Goal: Task Accomplishment & Management: Use online tool/utility

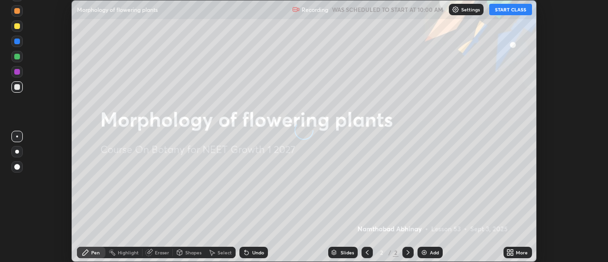
scroll to position [262, 608]
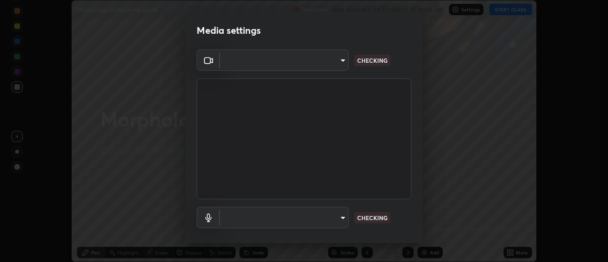
type input "488f195aeec122cb43e0740160e1882b082f3fdd4d4b6abd78f5297b28509510"
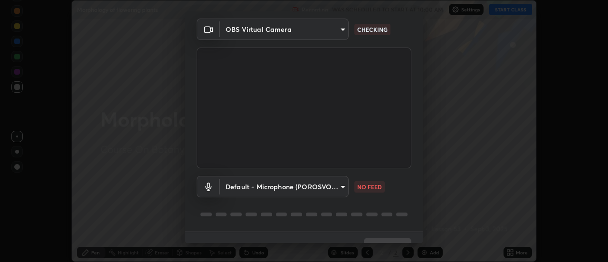
scroll to position [50, 0]
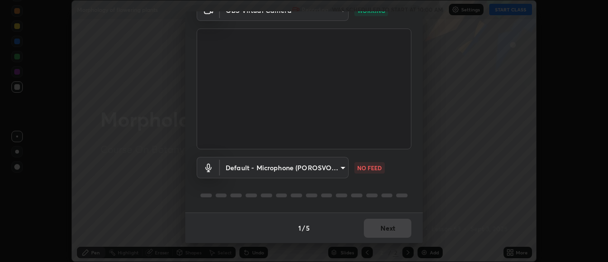
click at [340, 170] on body "Erase all Morphology of flowering plants Recording WAS SCHEDULED TO START AT 10…" at bounding box center [304, 131] width 608 height 262
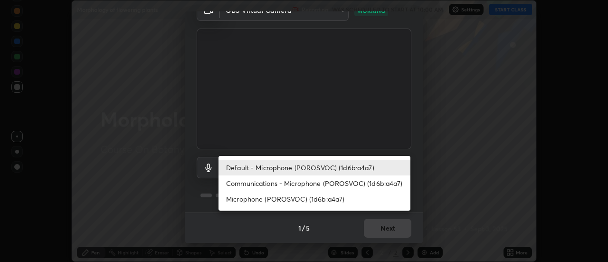
click at [337, 197] on li "Microphone (POROSVOC) (1d6b:a4a7)" at bounding box center [315, 199] width 192 height 16
type input "e26f3eaf4ddb68db9b02adbfc3390e57e195047e96a827f734c3f430b7a1dee5"
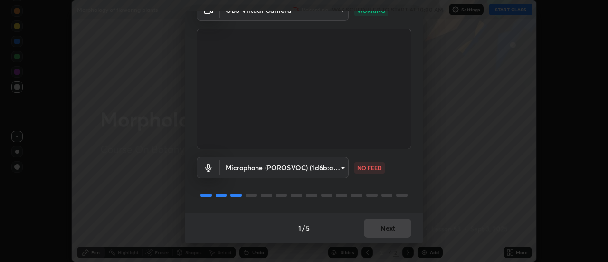
click at [379, 177] on div "Microphone (POROSVOC) (1d6b:a4a7) e26f3eaf4ddb68db9b02adbfc3390e57e195047e96a82…" at bounding box center [304, 167] width 215 height 21
click at [398, 219] on button "Next" at bounding box center [388, 228] width 48 height 19
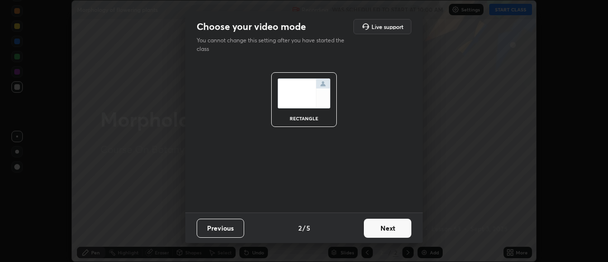
scroll to position [0, 0]
click at [400, 224] on button "Next" at bounding box center [388, 228] width 48 height 19
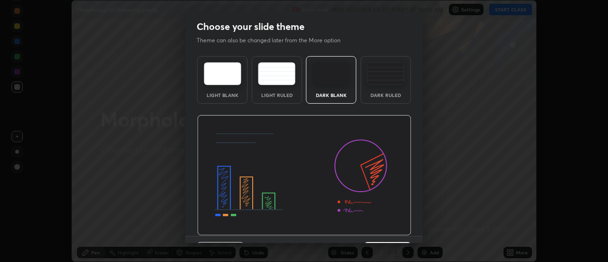
click at [401, 222] on img at bounding box center [304, 175] width 214 height 121
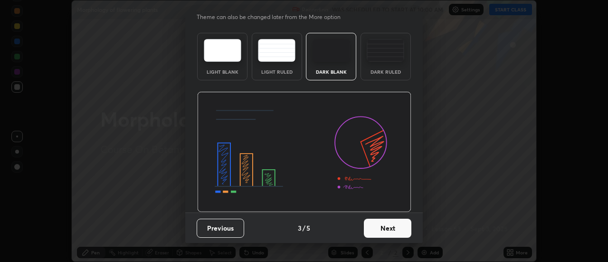
click at [403, 233] on button "Next" at bounding box center [388, 228] width 48 height 19
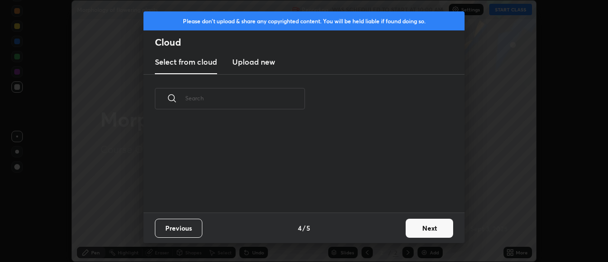
click at [410, 231] on button "Next" at bounding box center [430, 228] width 48 height 19
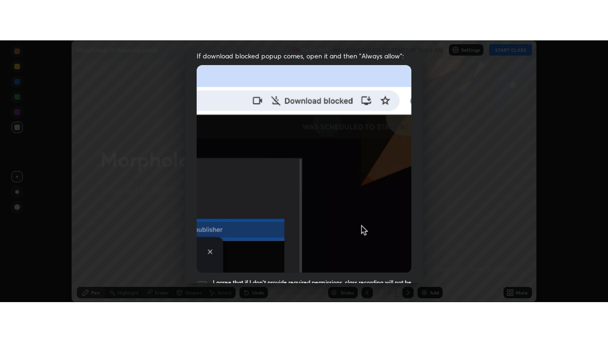
scroll to position [244, 0]
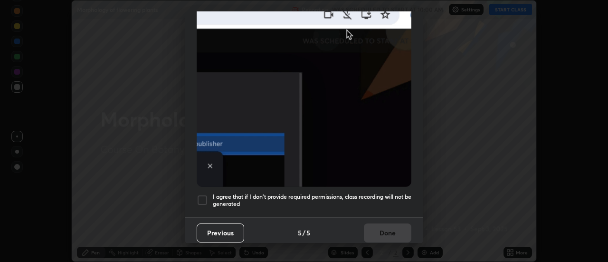
click at [202, 194] on div at bounding box center [202, 199] width 11 height 11
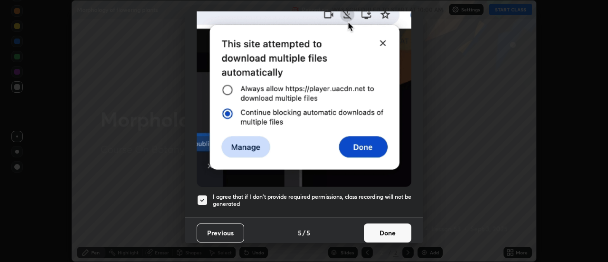
click at [371, 225] on button "Done" at bounding box center [388, 232] width 48 height 19
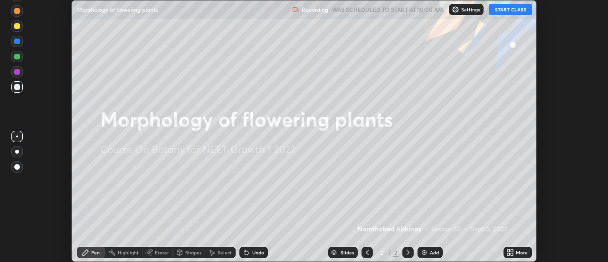
click at [514, 12] on button "START CLASS" at bounding box center [511, 9] width 43 height 11
click at [525, 252] on div "More" at bounding box center [522, 252] width 12 height 5
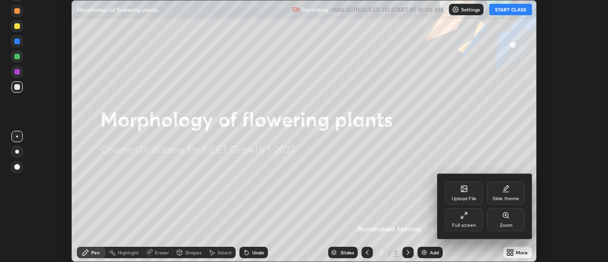
click at [470, 218] on div "Full screen" at bounding box center [464, 219] width 38 height 23
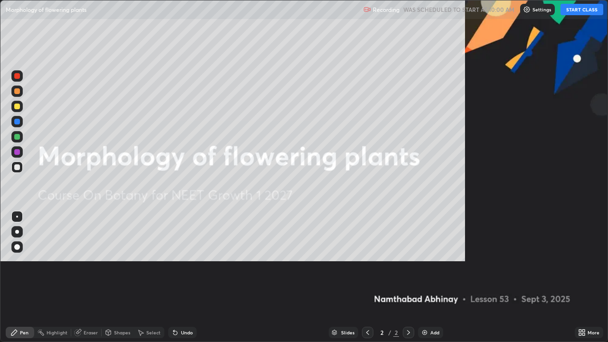
scroll to position [342, 608]
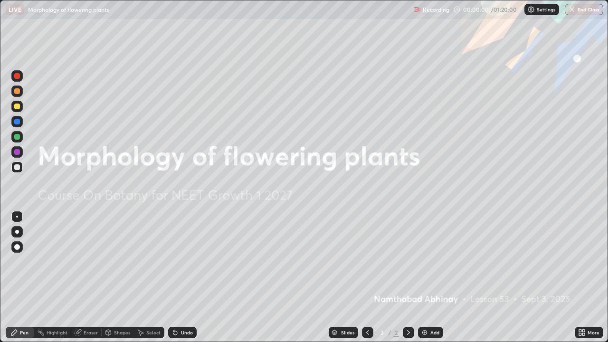
click at [585, 261] on icon at bounding box center [582, 333] width 8 height 8
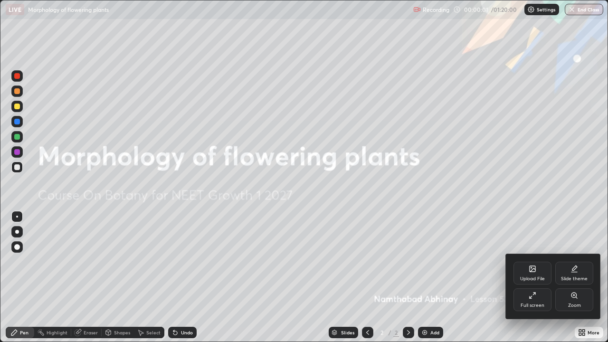
click at [547, 261] on div "Upload File" at bounding box center [533, 273] width 38 height 23
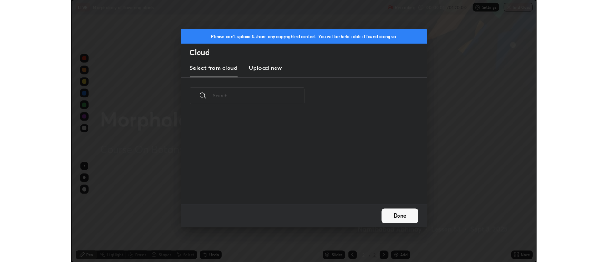
scroll to position [117, 305]
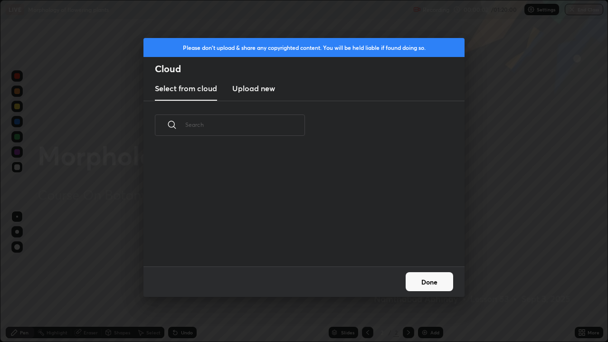
click at [259, 94] on h3 "Upload new" at bounding box center [253, 88] width 43 height 11
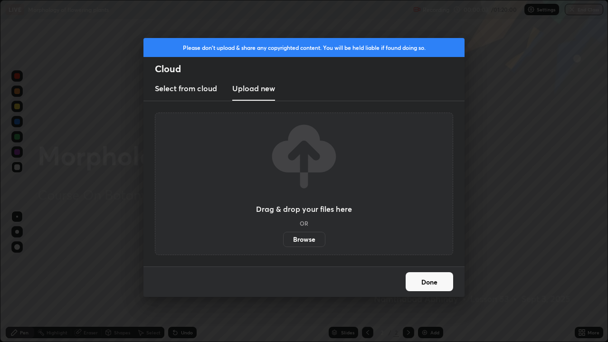
click at [289, 239] on label "Browse" at bounding box center [304, 239] width 42 height 15
click at [283, 239] on input "Browse" at bounding box center [283, 239] width 0 height 15
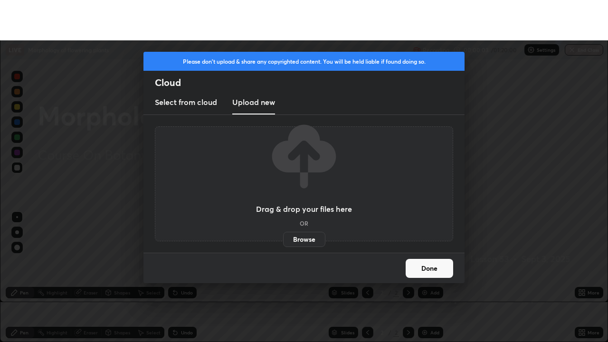
scroll to position [47264, 46917]
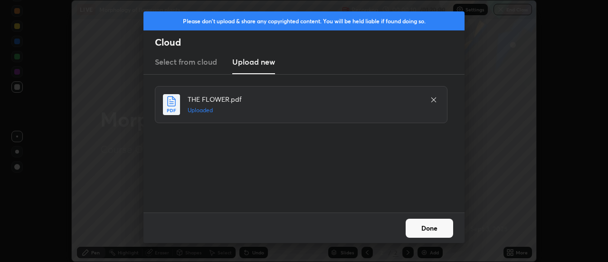
click at [437, 227] on button "Done" at bounding box center [430, 228] width 48 height 19
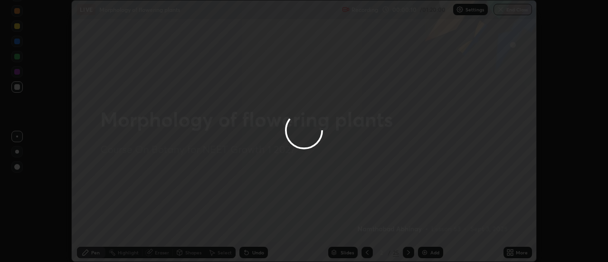
click at [516, 253] on div "More" at bounding box center [518, 252] width 29 height 11
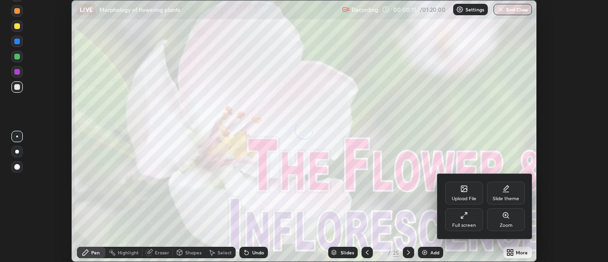
click at [460, 217] on div "Full screen" at bounding box center [464, 219] width 38 height 23
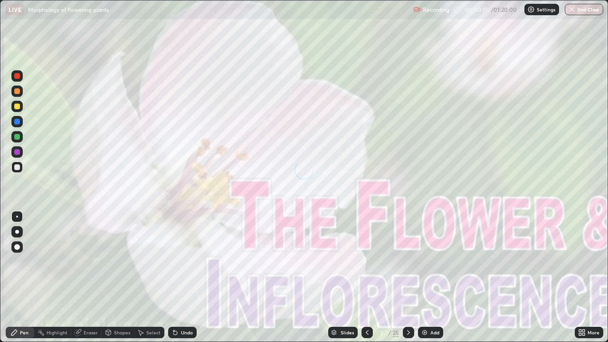
scroll to position [342, 608]
click at [345, 261] on div "Slides" at bounding box center [347, 332] width 13 height 5
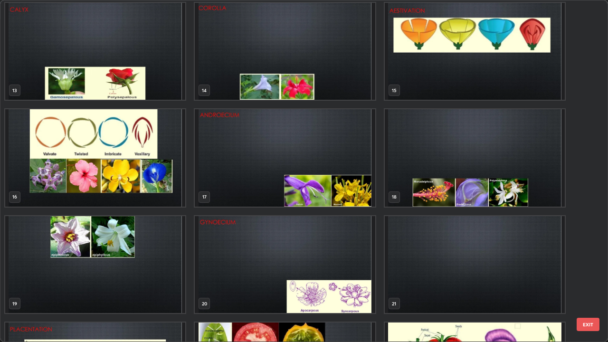
scroll to position [445, 0]
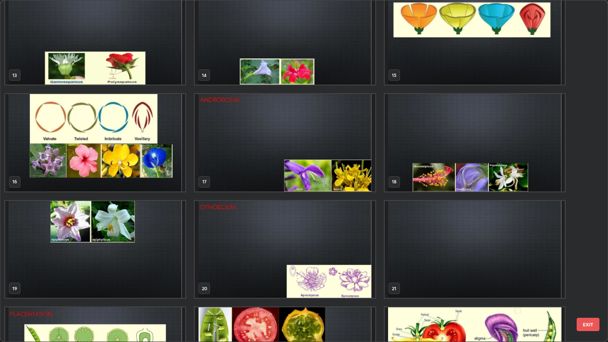
click at [353, 245] on img "grid" at bounding box center [285, 249] width 180 height 97
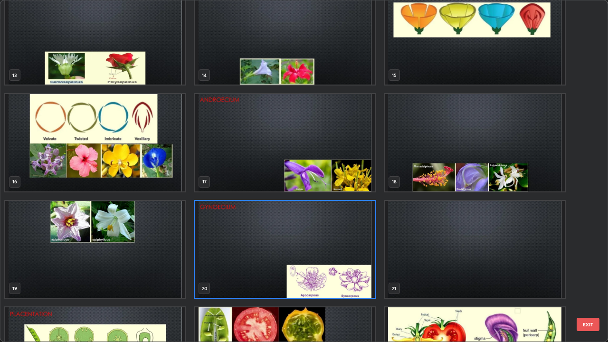
click at [353, 245] on img "grid" at bounding box center [285, 249] width 180 height 97
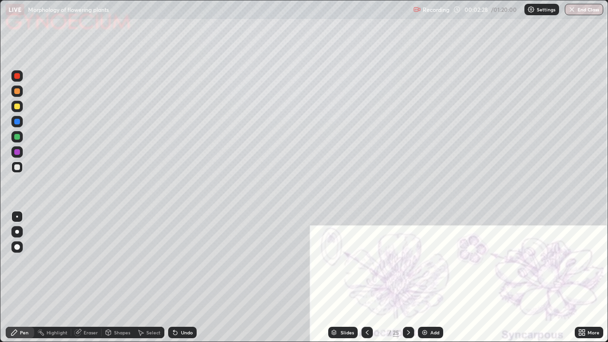
click at [17, 233] on div at bounding box center [17, 232] width 4 height 4
click at [15, 76] on div at bounding box center [17, 76] width 6 height 6
click at [18, 112] on div at bounding box center [16, 106] width 11 height 11
click at [16, 167] on div at bounding box center [17, 167] width 6 height 6
click at [19, 107] on div at bounding box center [17, 107] width 6 height 6
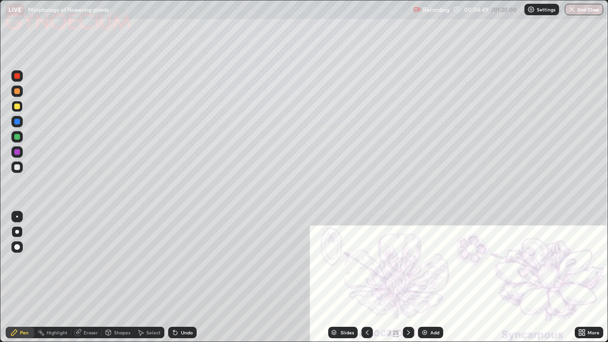
click at [22, 80] on div at bounding box center [16, 75] width 11 height 15
click at [16, 167] on div at bounding box center [17, 167] width 6 height 6
click at [19, 108] on div at bounding box center [17, 107] width 6 height 6
click at [21, 168] on div at bounding box center [16, 167] width 11 height 11
click at [15, 157] on div at bounding box center [16, 151] width 11 height 11
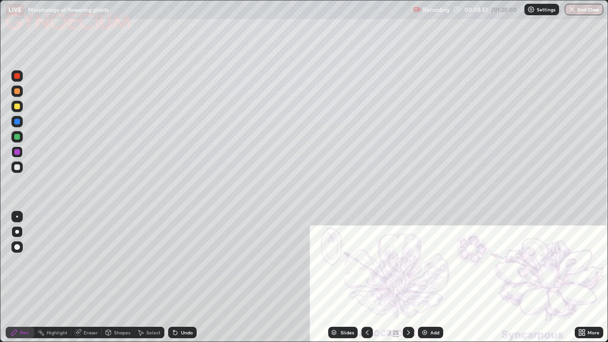
click at [18, 167] on div at bounding box center [17, 167] width 6 height 6
click at [18, 154] on div at bounding box center [17, 152] width 6 height 6
click at [92, 261] on div "Eraser" at bounding box center [91, 332] width 14 height 5
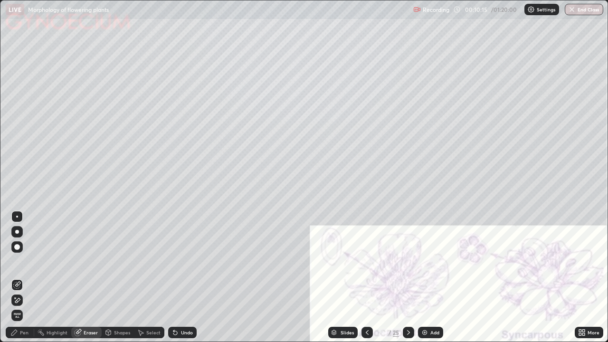
click at [27, 261] on div "Pen" at bounding box center [24, 332] width 9 height 5
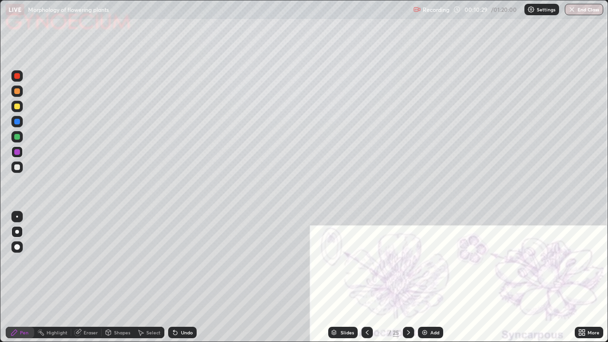
click at [18, 78] on div at bounding box center [17, 76] width 6 height 6
click at [408, 261] on icon at bounding box center [409, 333] width 8 height 8
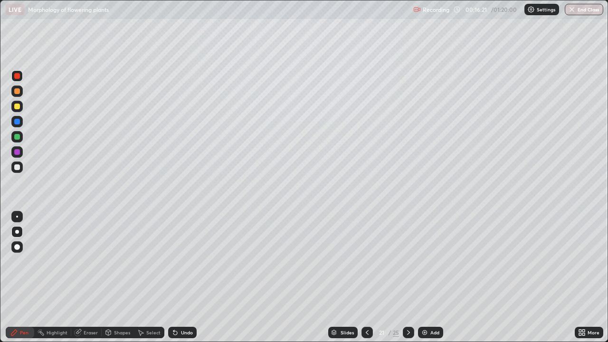
click at [86, 261] on div "Eraser" at bounding box center [91, 332] width 14 height 5
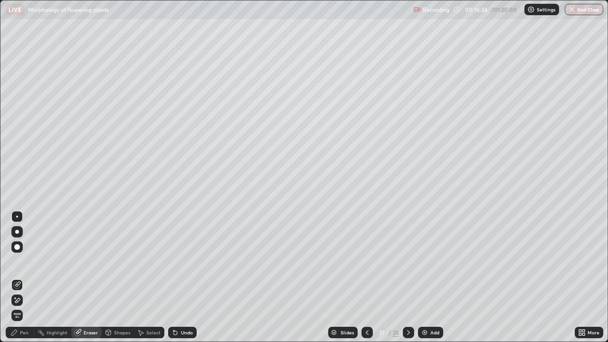
click at [27, 261] on div "Pen" at bounding box center [20, 332] width 29 height 11
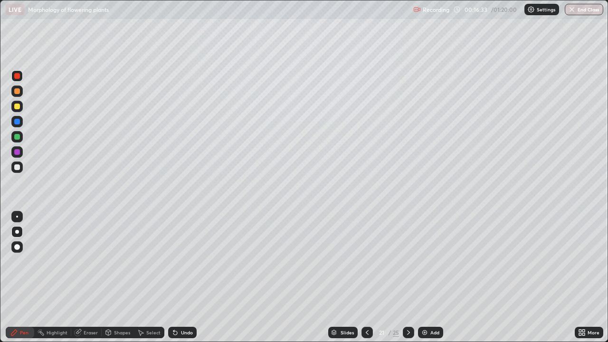
click at [16, 106] on div at bounding box center [17, 107] width 6 height 6
click at [16, 169] on div at bounding box center [17, 167] width 6 height 6
click at [16, 136] on div at bounding box center [17, 137] width 6 height 6
click at [19, 150] on div at bounding box center [17, 152] width 6 height 6
click at [22, 167] on div at bounding box center [16, 167] width 11 height 11
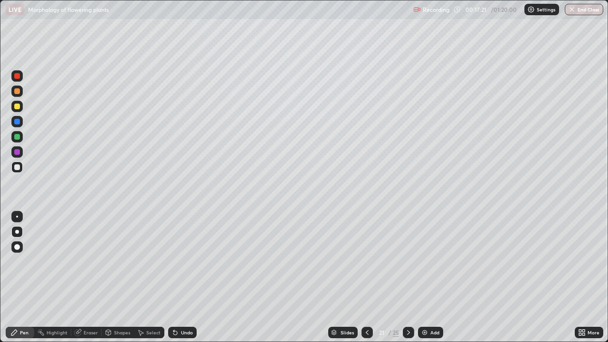
click at [92, 261] on div "Eraser" at bounding box center [91, 332] width 14 height 5
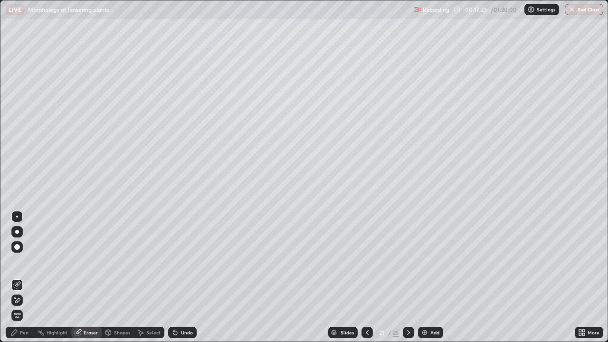
click at [24, 261] on div "Pen" at bounding box center [24, 332] width 9 height 5
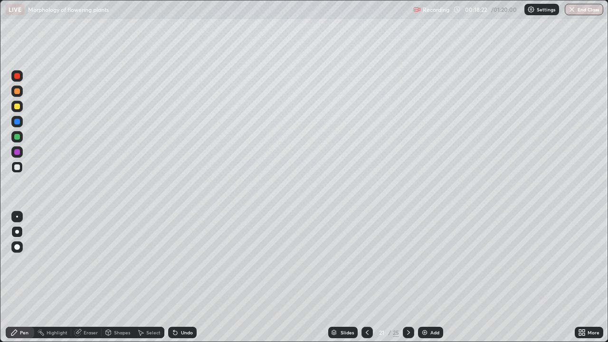
click at [17, 110] on div at bounding box center [16, 106] width 11 height 11
click at [15, 125] on div at bounding box center [16, 121] width 11 height 11
click at [16, 80] on div at bounding box center [16, 75] width 11 height 11
click at [18, 107] on div at bounding box center [17, 107] width 6 height 6
click at [16, 81] on div at bounding box center [16, 75] width 11 height 11
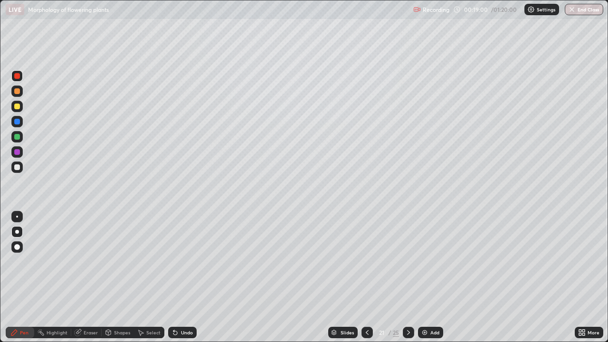
click at [17, 171] on div at bounding box center [16, 167] width 11 height 11
click at [84, 261] on div "Eraser" at bounding box center [86, 332] width 30 height 11
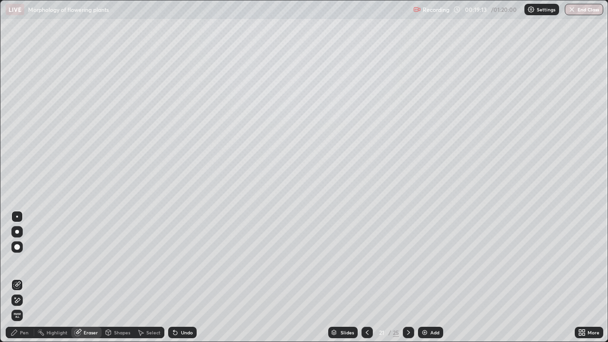
click at [19, 261] on div "Pen" at bounding box center [20, 332] width 29 height 11
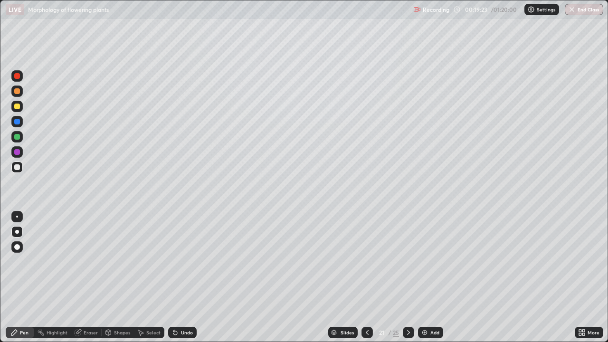
click at [18, 76] on div at bounding box center [17, 76] width 6 height 6
click at [15, 171] on div at bounding box center [16, 167] width 11 height 11
click at [18, 138] on div at bounding box center [17, 137] width 6 height 6
click at [16, 169] on div at bounding box center [17, 167] width 6 height 6
click at [87, 261] on div "Eraser" at bounding box center [91, 332] width 14 height 5
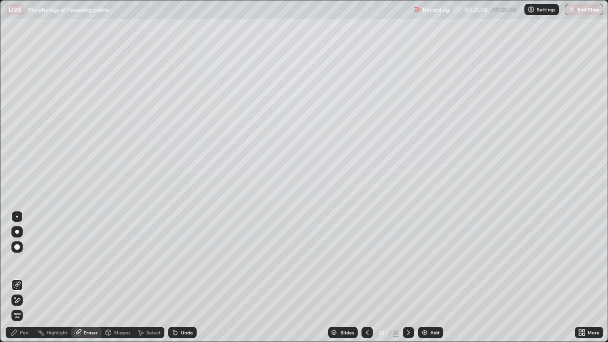
click at [18, 261] on icon at bounding box center [14, 333] width 8 height 8
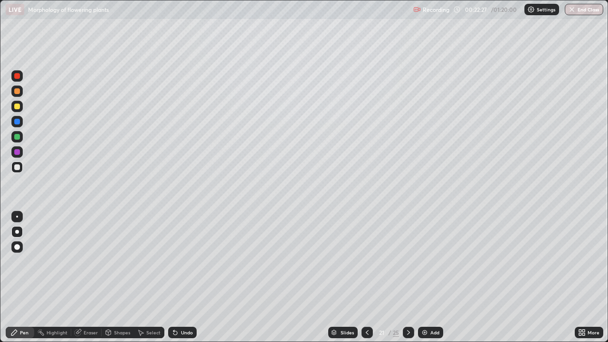
click at [17, 122] on div at bounding box center [17, 122] width 6 height 6
click at [85, 261] on div "Eraser" at bounding box center [91, 332] width 14 height 5
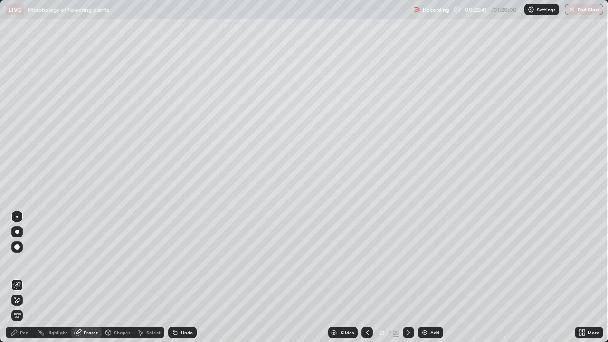
click at [19, 261] on div "Pen" at bounding box center [20, 332] width 29 height 11
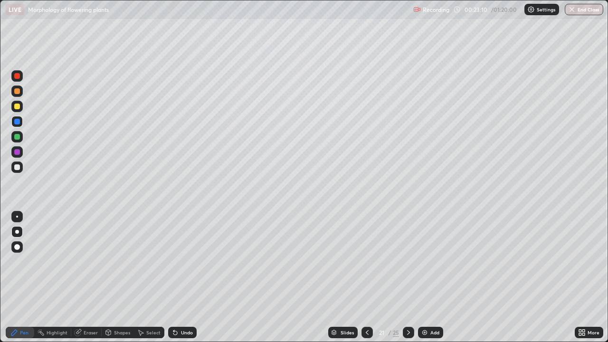
click at [18, 108] on div at bounding box center [17, 107] width 6 height 6
click at [17, 137] on div at bounding box center [17, 137] width 6 height 6
click at [19, 154] on div at bounding box center [16, 151] width 11 height 11
click at [88, 261] on div "Eraser" at bounding box center [86, 332] width 30 height 11
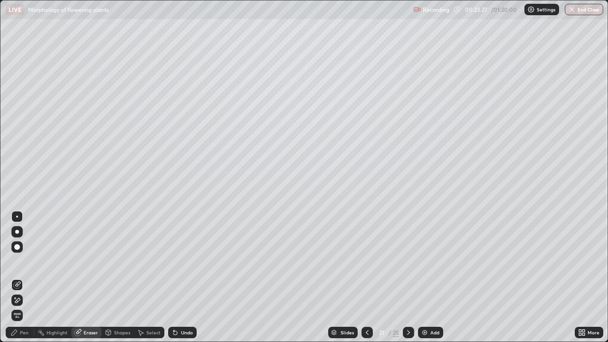
click at [20, 261] on div "Pen" at bounding box center [20, 332] width 29 height 11
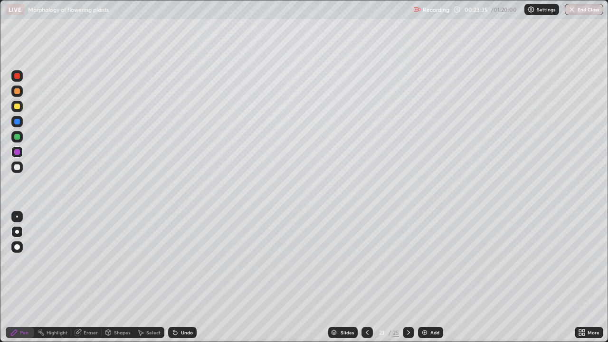
click at [16, 108] on div at bounding box center [17, 107] width 6 height 6
click at [16, 171] on div at bounding box center [16, 167] width 11 height 11
click at [19, 80] on div at bounding box center [16, 75] width 11 height 11
click at [339, 261] on div "Slides" at bounding box center [342, 332] width 29 height 11
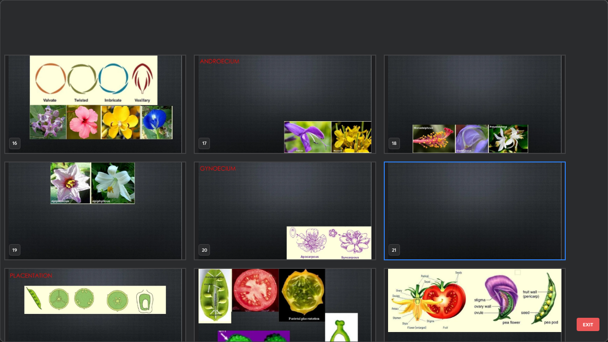
scroll to position [619, 0]
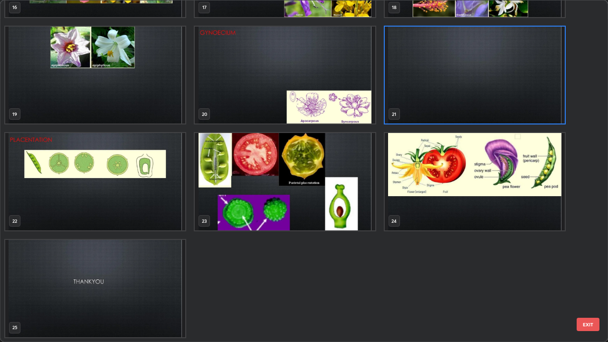
click at [406, 196] on img "grid" at bounding box center [475, 181] width 180 height 97
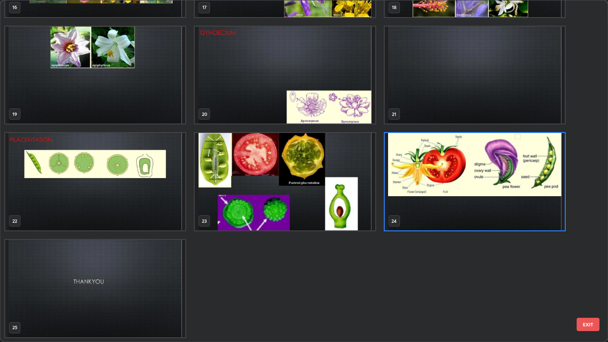
click at [410, 197] on img "grid" at bounding box center [475, 181] width 180 height 97
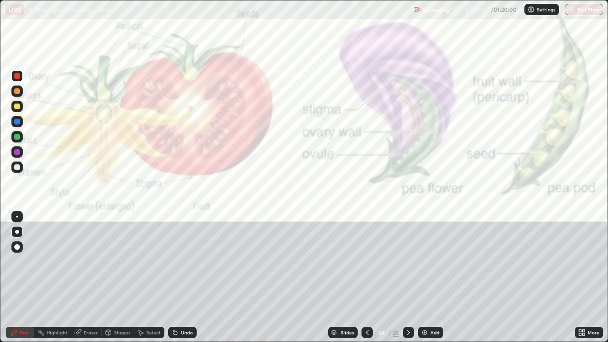
click at [350, 261] on div "Slides" at bounding box center [347, 332] width 13 height 5
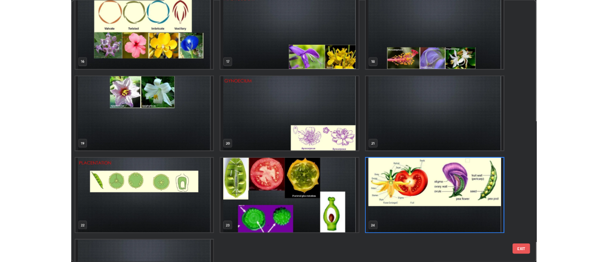
scroll to position [564, 0]
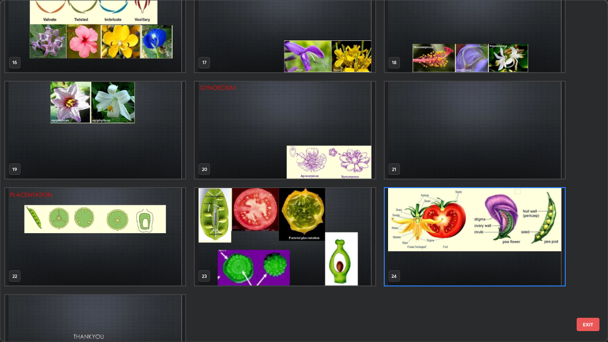
click at [413, 159] on img "grid" at bounding box center [475, 130] width 180 height 97
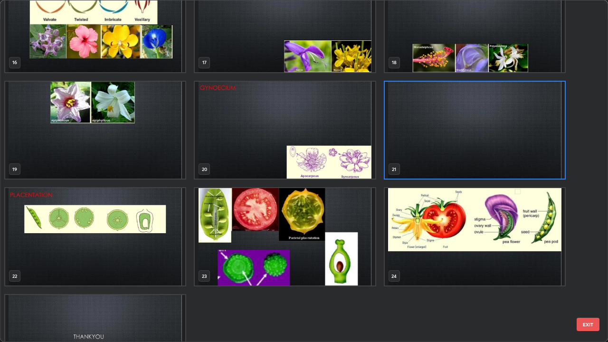
click at [416, 160] on img "grid" at bounding box center [475, 130] width 180 height 97
click at [417, 160] on img "grid" at bounding box center [475, 130] width 180 height 97
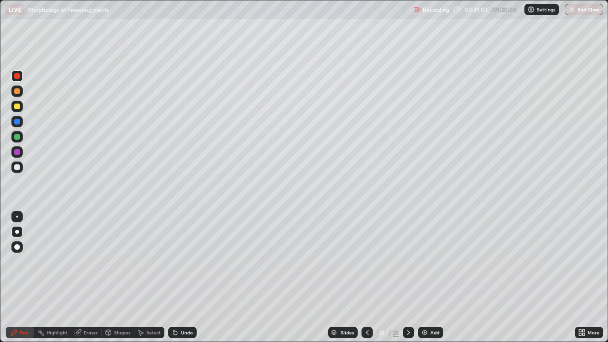
click at [17, 109] on div at bounding box center [17, 107] width 6 height 6
click at [408, 261] on icon at bounding box center [409, 333] width 8 height 8
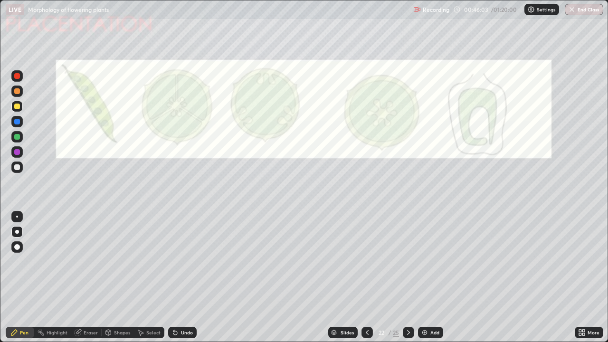
click at [18, 78] on div at bounding box center [17, 76] width 6 height 6
click at [21, 167] on div at bounding box center [16, 167] width 11 height 11
click at [85, 261] on div "Eraser" at bounding box center [91, 332] width 14 height 5
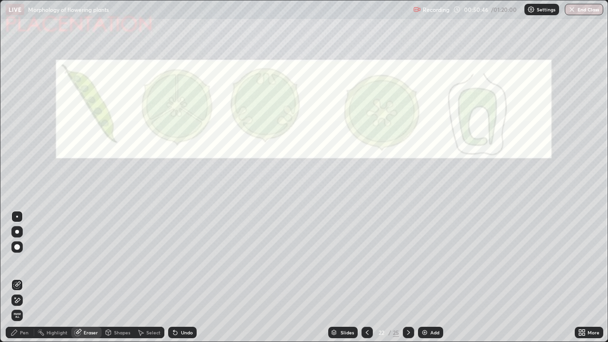
click at [27, 261] on div "Pen" at bounding box center [24, 332] width 9 height 5
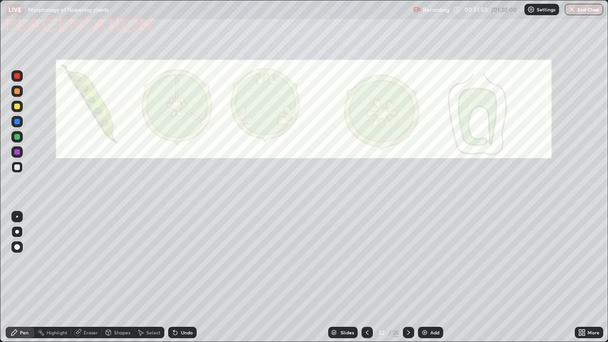
click at [19, 77] on div at bounding box center [17, 76] width 6 height 6
click at [93, 261] on div "Eraser" at bounding box center [91, 332] width 14 height 5
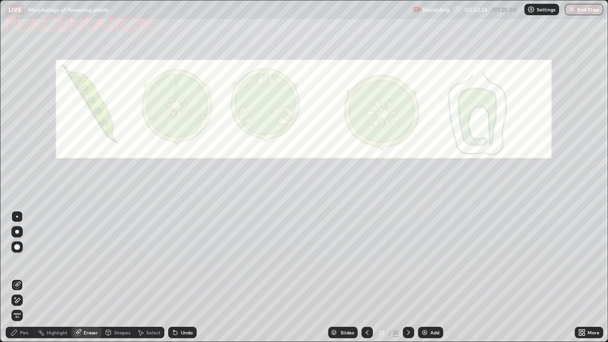
click at [22, 261] on div "Pen" at bounding box center [24, 332] width 9 height 5
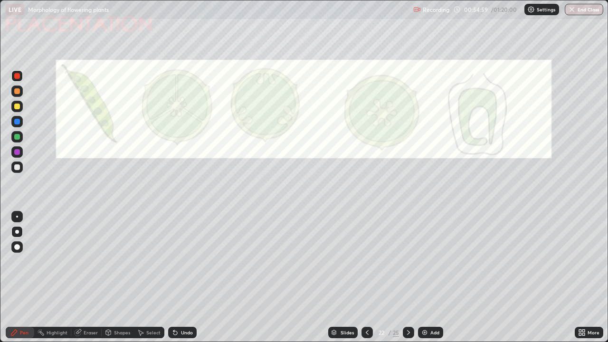
click at [408, 261] on div at bounding box center [408, 332] width 11 height 11
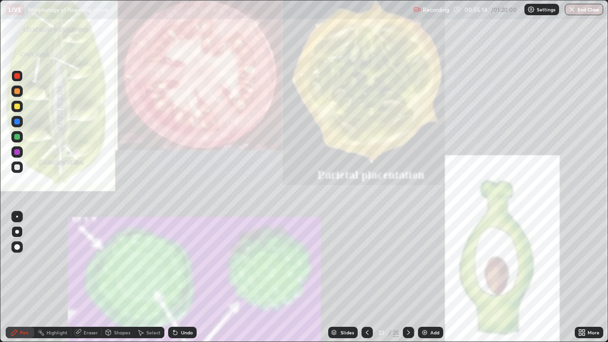
click at [366, 261] on icon at bounding box center [368, 333] width 8 height 8
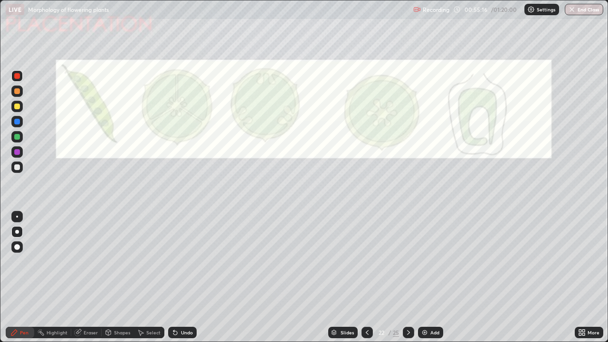
click at [17, 136] on div at bounding box center [17, 137] width 6 height 6
click at [86, 261] on div "Eraser" at bounding box center [91, 332] width 14 height 5
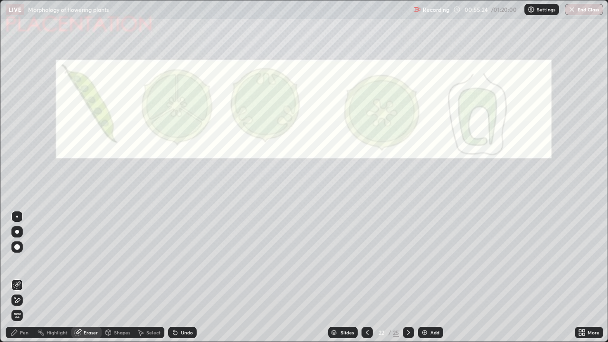
click at [24, 261] on div "Pen" at bounding box center [24, 332] width 9 height 5
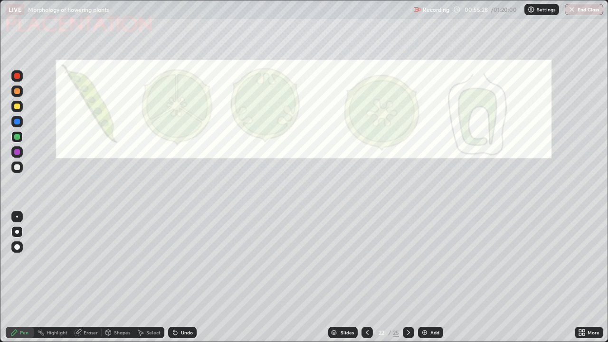
click at [85, 261] on div "Eraser" at bounding box center [91, 332] width 14 height 5
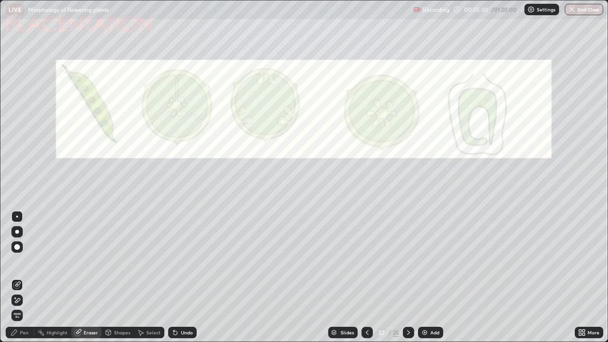
click at [25, 261] on div "Pen" at bounding box center [20, 332] width 29 height 11
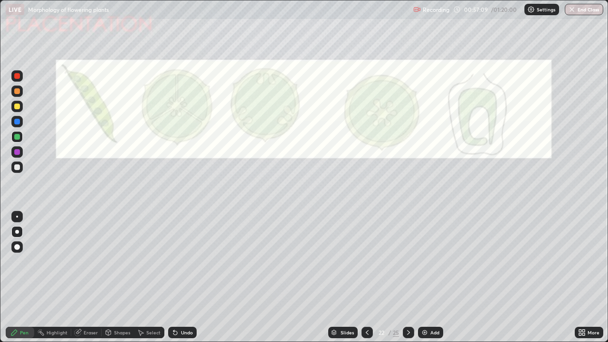
click at [16, 110] on div at bounding box center [16, 106] width 11 height 11
click at [19, 108] on div at bounding box center [17, 107] width 6 height 6
click at [18, 79] on div at bounding box center [16, 75] width 11 height 11
click at [17, 169] on div at bounding box center [17, 167] width 6 height 6
click at [584, 261] on icon at bounding box center [584, 331] width 2 height 2
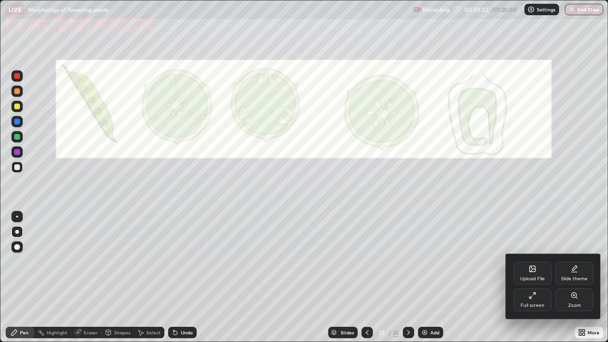
click at [574, 261] on div "Zoom" at bounding box center [574, 305] width 13 height 5
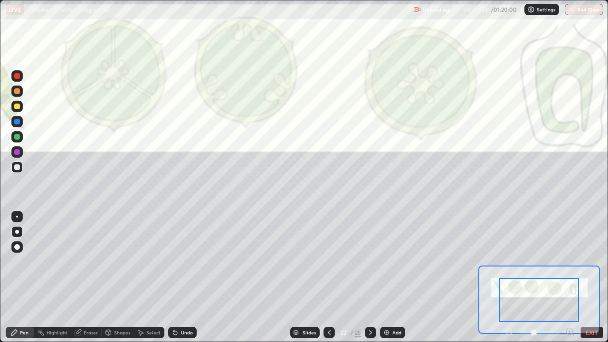
click at [573, 261] on icon at bounding box center [573, 335] width 2 height 2
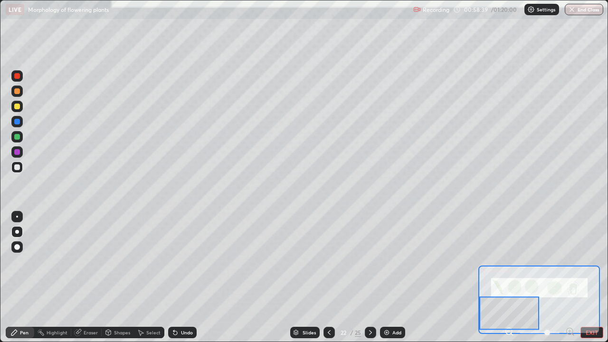
click at [14, 108] on div at bounding box center [16, 106] width 11 height 11
click at [17, 217] on div at bounding box center [17, 217] width 2 height 2
click at [15, 108] on div at bounding box center [17, 107] width 6 height 6
click at [18, 138] on div at bounding box center [17, 137] width 6 height 6
click at [18, 78] on div at bounding box center [17, 76] width 6 height 6
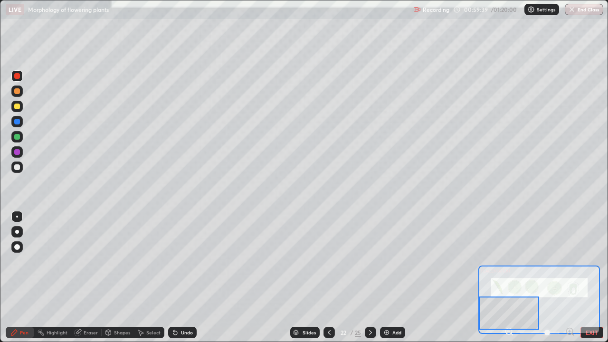
click at [18, 231] on div at bounding box center [17, 232] width 4 height 4
click at [17, 217] on div at bounding box center [17, 217] width 2 height 2
click at [18, 111] on div at bounding box center [16, 106] width 11 height 11
click at [16, 168] on div at bounding box center [17, 167] width 6 height 6
click at [19, 110] on div at bounding box center [16, 106] width 11 height 11
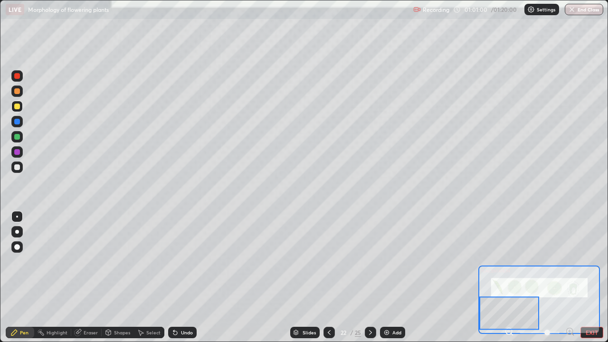
click at [598, 261] on button "EXIT" at bounding box center [592, 332] width 23 height 11
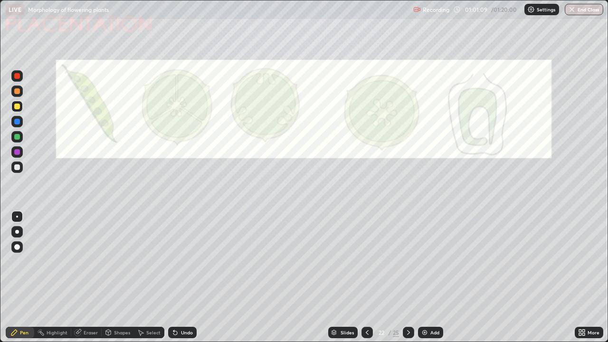
click at [588, 261] on div "More" at bounding box center [589, 332] width 29 height 11
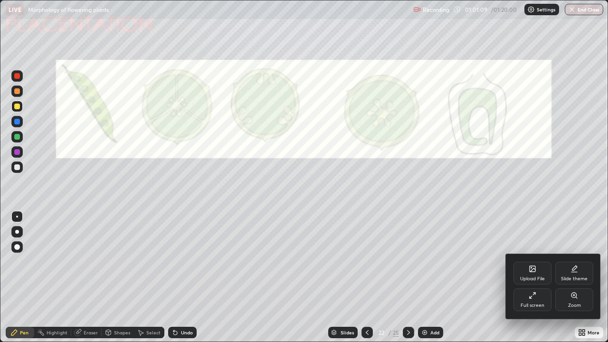
click at [574, 261] on div "Zoom" at bounding box center [574, 305] width 13 height 5
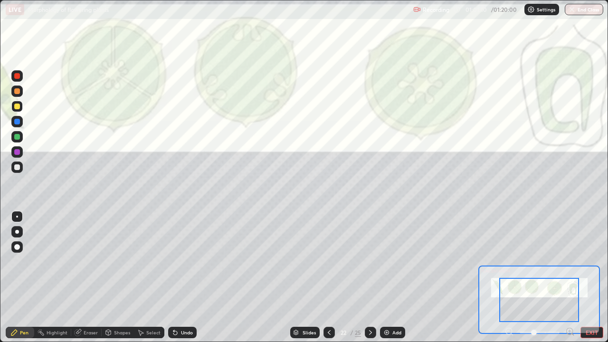
click at [571, 261] on icon at bounding box center [570, 331] width 2 height 0
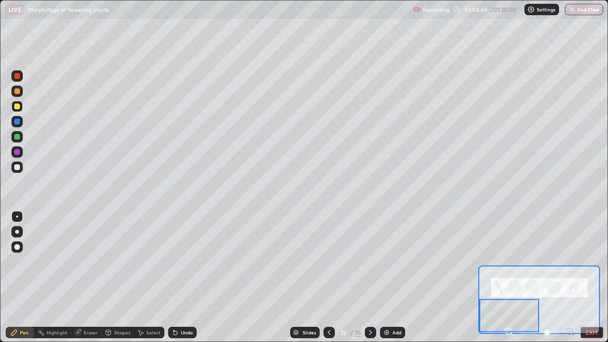
click at [598, 261] on button "EXIT" at bounding box center [592, 332] width 23 height 11
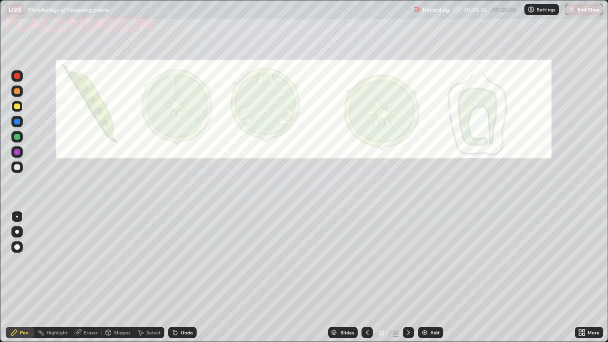
click at [592, 261] on div "More" at bounding box center [594, 332] width 12 height 5
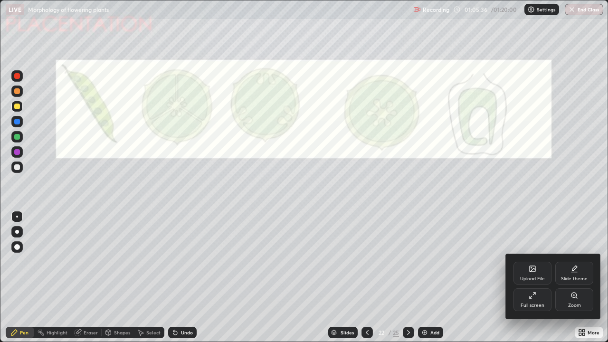
click at [536, 261] on div "Full screen" at bounding box center [533, 305] width 24 height 5
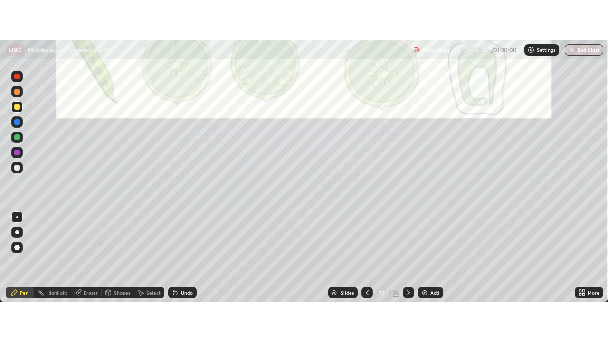
scroll to position [47264, 46917]
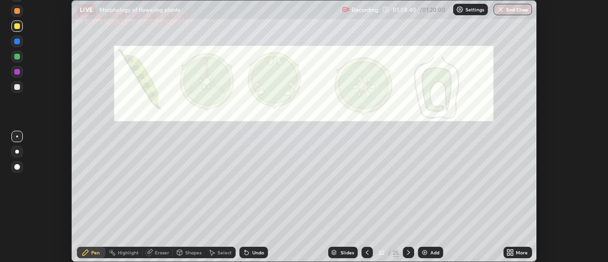
click at [408, 252] on icon at bounding box center [409, 253] width 8 height 8
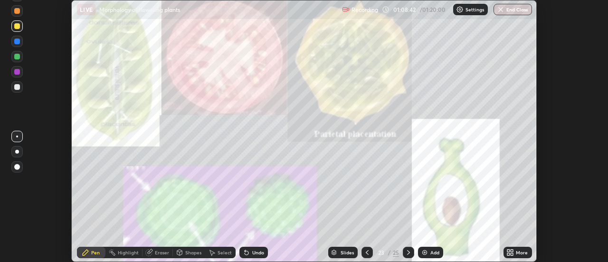
click at [518, 249] on div "More" at bounding box center [518, 252] width 29 height 11
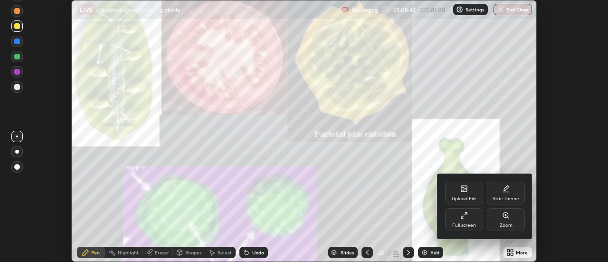
click at [462, 221] on div "Full screen" at bounding box center [464, 219] width 38 height 23
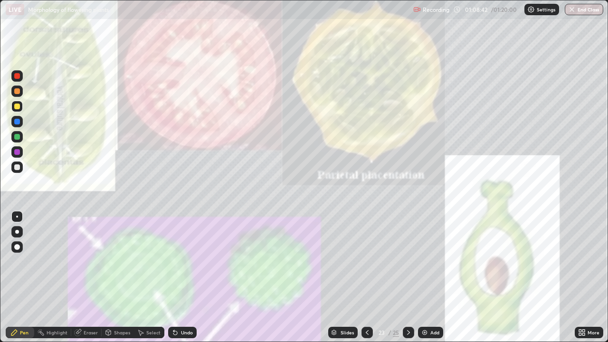
scroll to position [342, 608]
click at [366, 261] on icon at bounding box center [368, 333] width 8 height 8
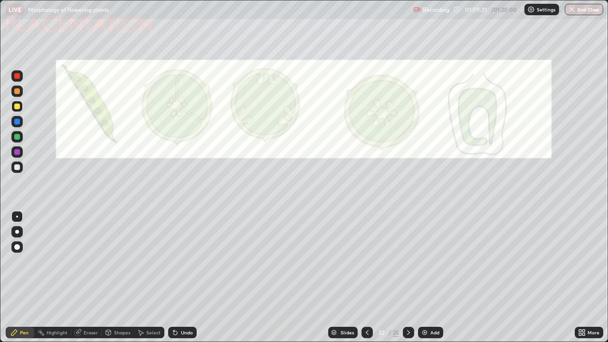
click at [580, 261] on icon at bounding box center [580, 331] width 2 height 2
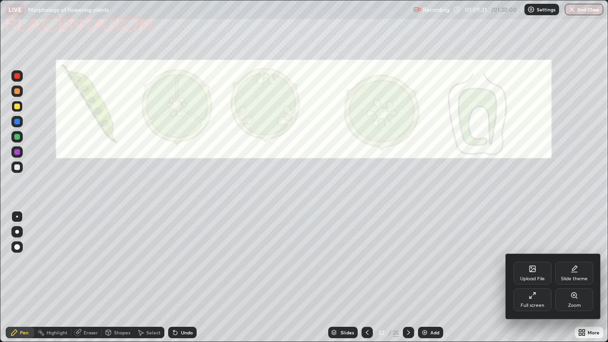
click at [575, 261] on div "Zoom" at bounding box center [574, 305] width 13 height 5
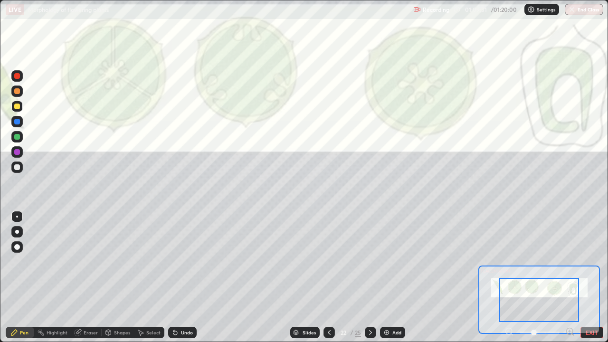
click at [569, 261] on icon at bounding box center [570, 331] width 2 height 0
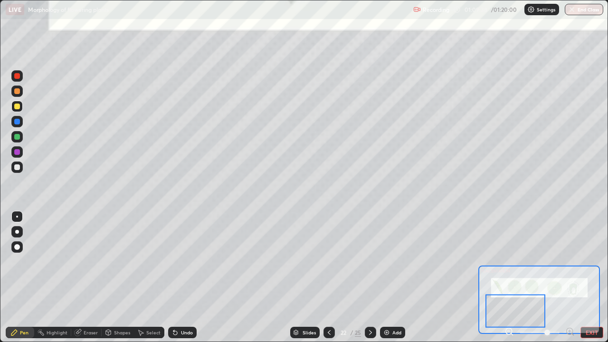
click at [84, 261] on div "Eraser" at bounding box center [91, 332] width 14 height 5
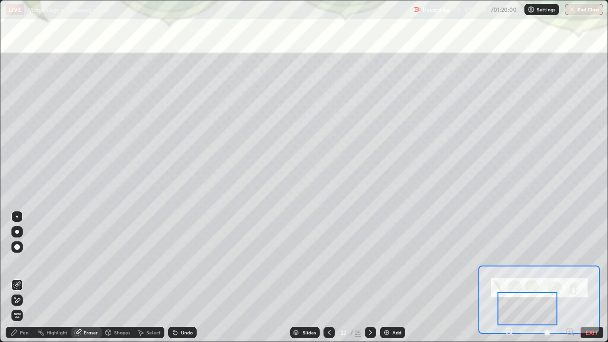
click at [22, 261] on div "Pen" at bounding box center [24, 332] width 9 height 5
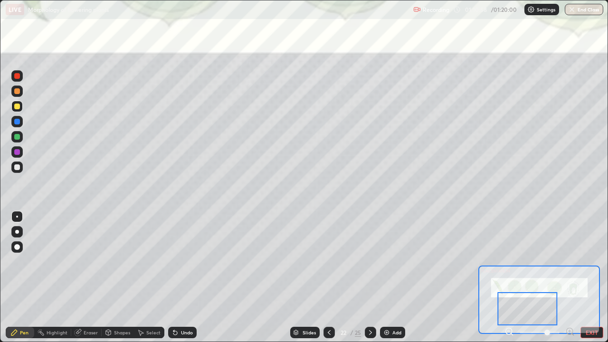
click at [16, 109] on div at bounding box center [17, 107] width 6 height 6
click at [17, 168] on div at bounding box center [17, 167] width 6 height 6
click at [15, 109] on div at bounding box center [16, 106] width 11 height 11
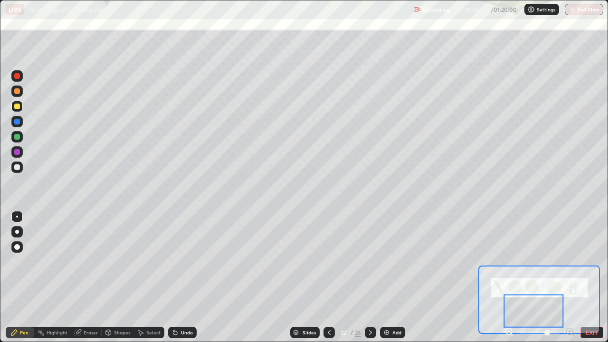
click at [18, 167] on div at bounding box center [17, 167] width 6 height 6
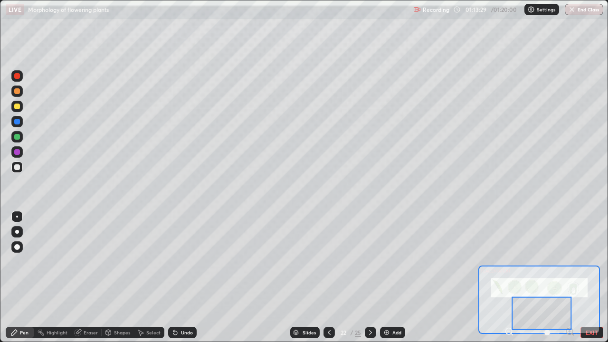
click at [22, 104] on div at bounding box center [16, 106] width 11 height 11
click at [550, 261] on div at bounding box center [542, 313] width 60 height 33
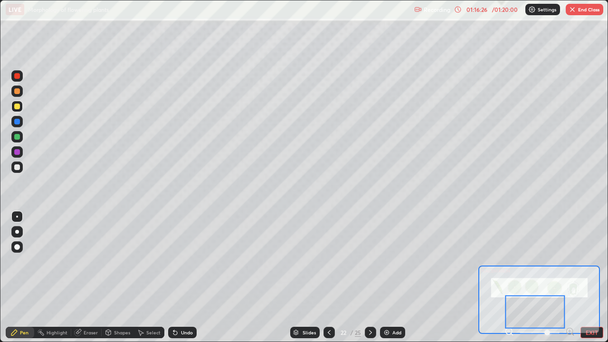
click at [17, 167] on div at bounding box center [17, 167] width 6 height 6
click at [18, 106] on div at bounding box center [17, 107] width 6 height 6
click at [512, 261] on icon at bounding box center [512, 335] width 2 height 2
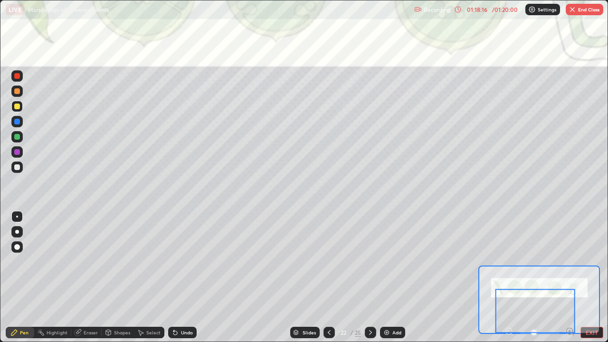
click at [590, 261] on button "EXIT" at bounding box center [592, 332] width 23 height 11
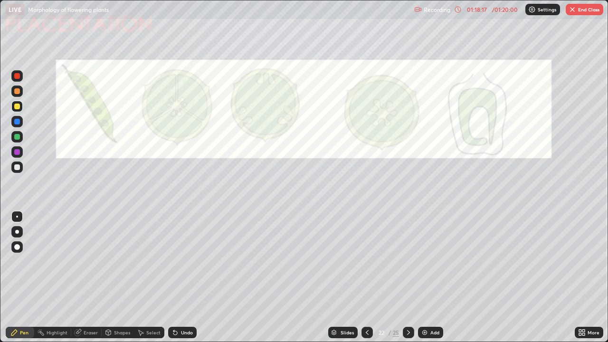
click at [582, 261] on icon at bounding box center [582, 333] width 8 height 8
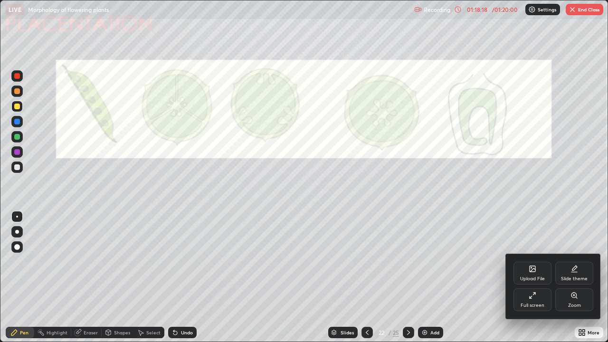
click at [557, 261] on div "Zoom" at bounding box center [575, 299] width 38 height 23
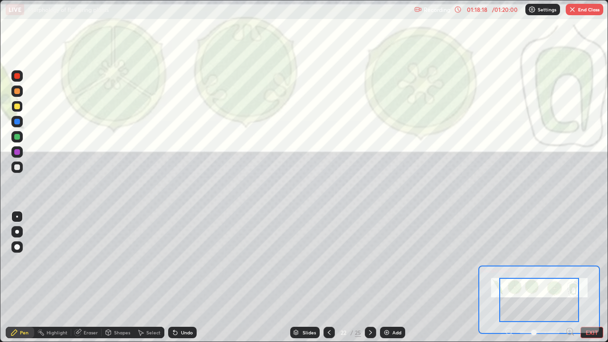
click at [573, 261] on div at bounding box center [539, 300] width 80 height 44
click at [573, 261] on icon at bounding box center [573, 335] width 2 height 2
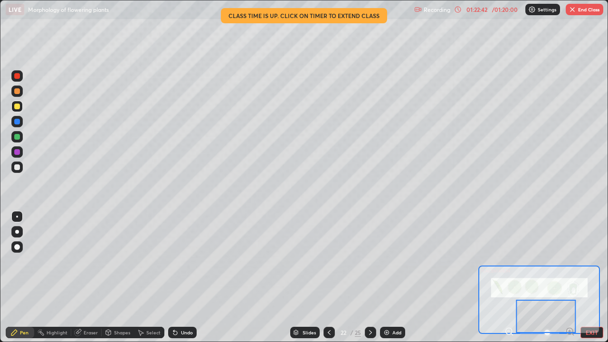
click at [577, 10] on button "End Class" at bounding box center [585, 9] width 38 height 11
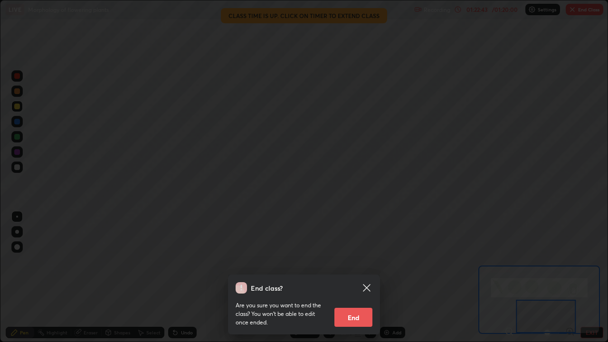
click at [356, 261] on button "End" at bounding box center [354, 317] width 38 height 19
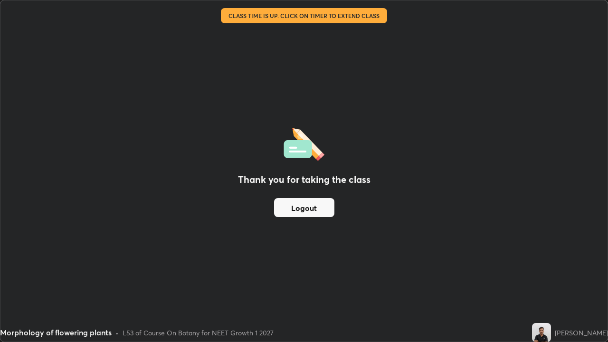
click at [325, 211] on button "Logout" at bounding box center [304, 207] width 60 height 19
